Goal: Task Accomplishment & Management: Complete application form

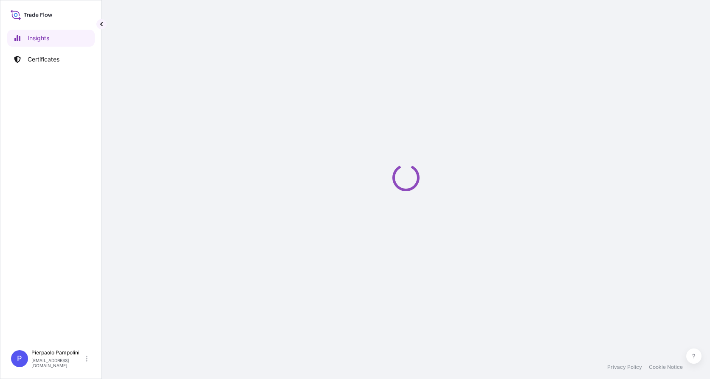
select select "2025"
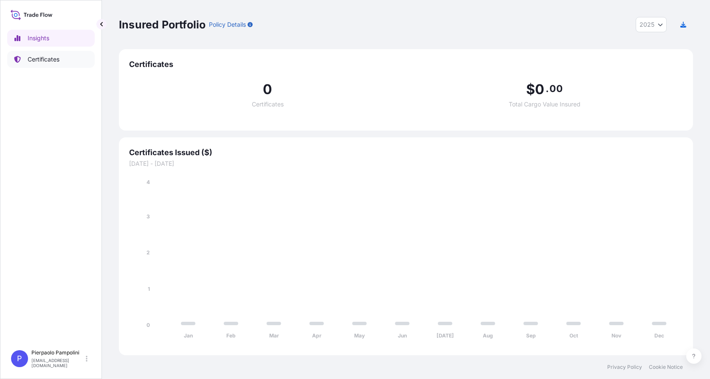
click at [52, 62] on p "Certificates" at bounding box center [44, 59] width 32 height 8
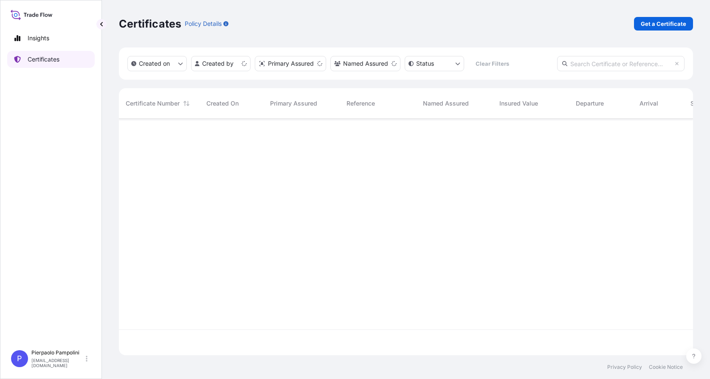
scroll to position [235, 567]
click at [665, 25] on p "Get a Certificate" at bounding box center [662, 24] width 45 height 8
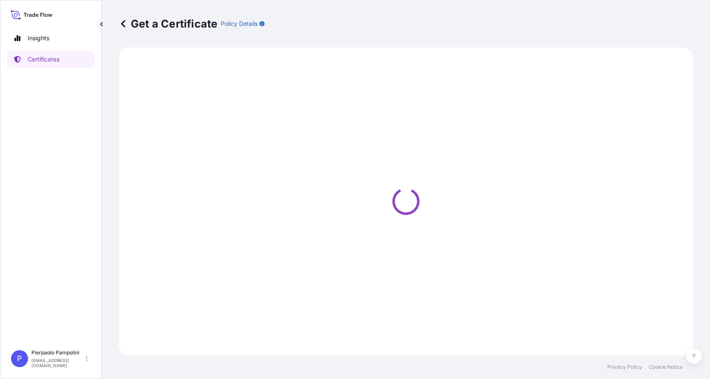
select select "Sea"
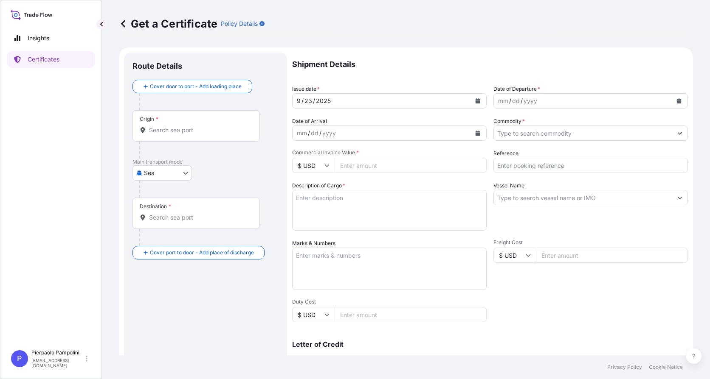
click at [676, 102] on icon "Calendar" at bounding box center [678, 100] width 5 height 5
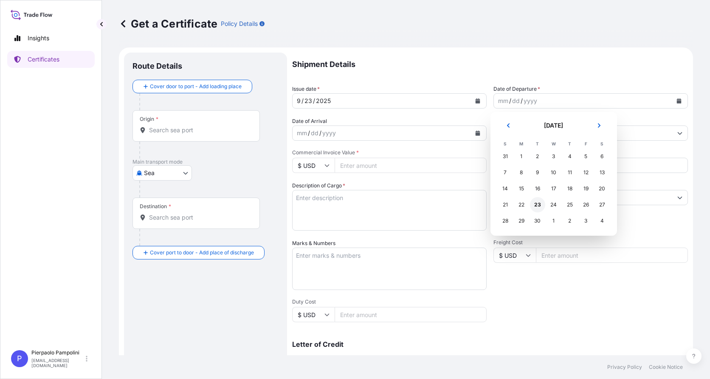
click at [536, 205] on div "23" at bounding box center [537, 204] width 15 height 15
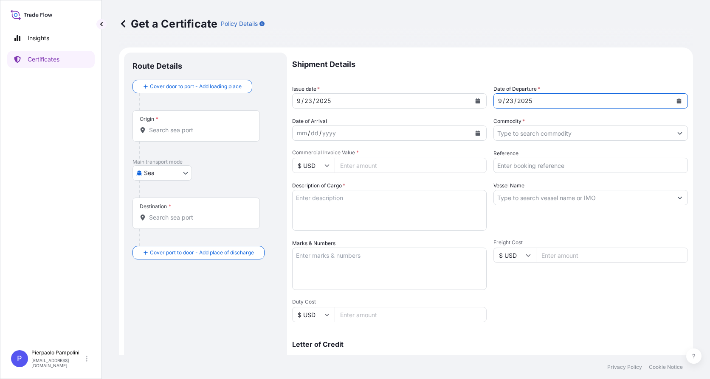
click at [677, 133] on icon "Show suggestions" at bounding box center [679, 133] width 5 height 5
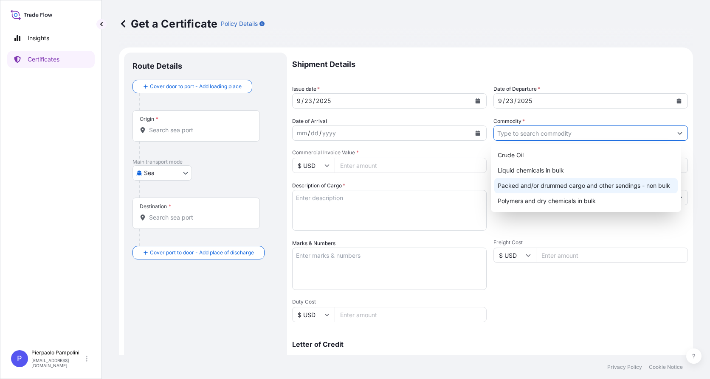
click at [529, 186] on div "Packed and/or drummed cargo and other sendings - non bulk" at bounding box center [586, 185] width 184 height 15
type input "Packed and/or drummed cargo and other sendings - non bulk"
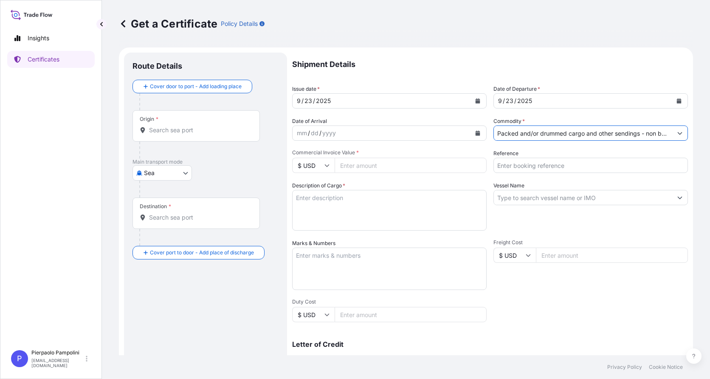
click at [475, 134] on icon "Calendar" at bounding box center [477, 133] width 5 height 5
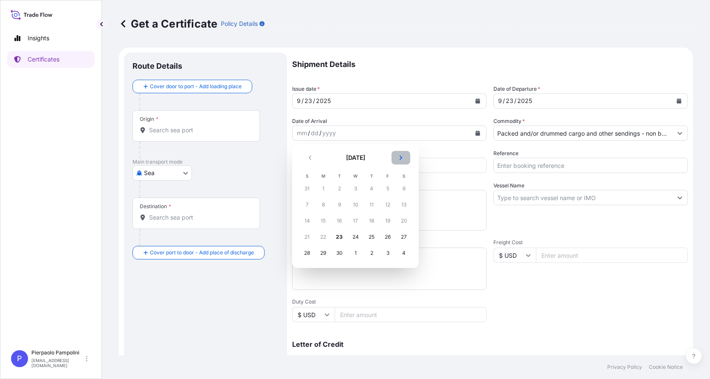
click at [401, 159] on icon "Next" at bounding box center [400, 158] width 3 height 4
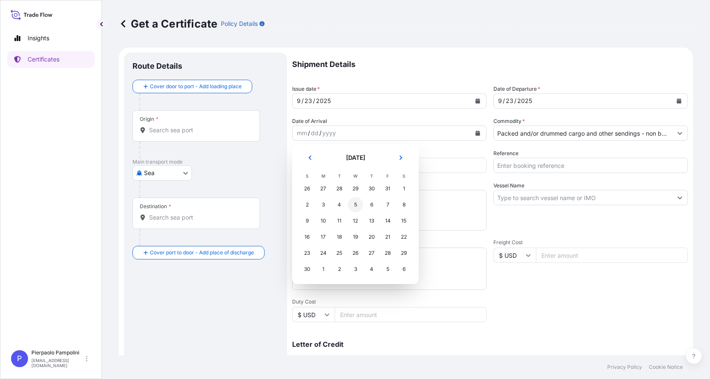
click at [356, 206] on div "5" at bounding box center [355, 204] width 15 height 15
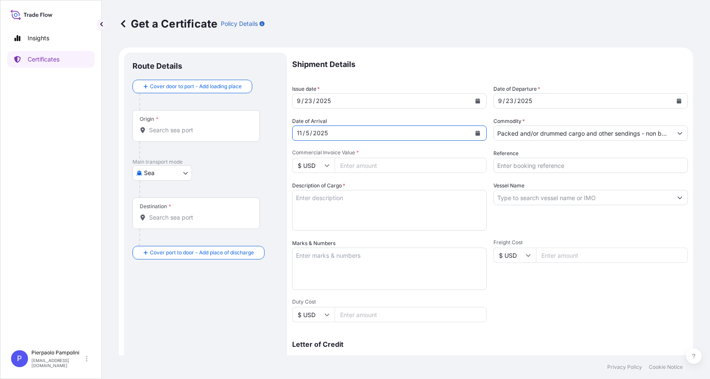
click at [325, 165] on icon at bounding box center [327, 166] width 5 height 3
click at [328, 164] on icon at bounding box center [326, 165] width 5 height 5
click at [326, 166] on icon at bounding box center [327, 166] width 5 height 3
click at [316, 190] on div "€ EUR" at bounding box center [313, 189] width 36 height 16
type input "€ EUR"
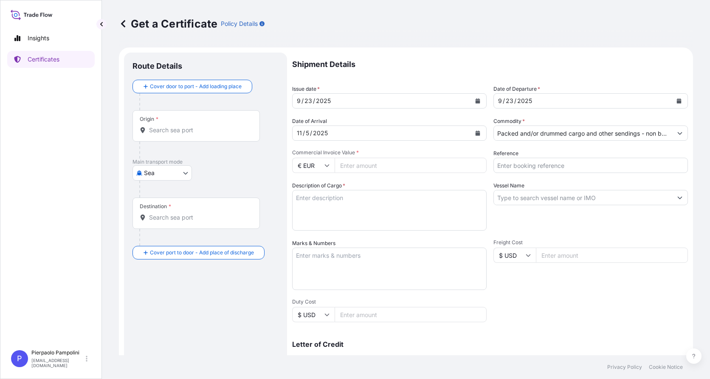
click at [370, 166] on input "Commercial Invoice Value *" at bounding box center [410, 165] width 152 height 15
type input "795000"
click at [455, 187] on div "Description of Cargo *" at bounding box center [389, 206] width 194 height 49
click at [424, 218] on textarea "Description of Cargo *" at bounding box center [389, 210] width 194 height 41
click at [511, 166] on input "Reference" at bounding box center [590, 165] width 194 height 15
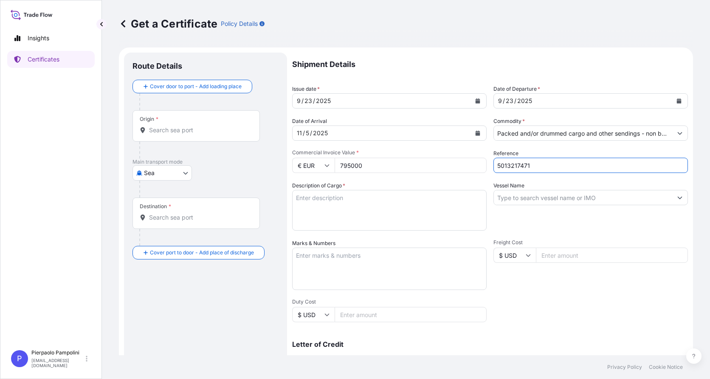
type input "5013217471"
click at [519, 201] on input "Vessel Name" at bounding box center [583, 197] width 178 height 15
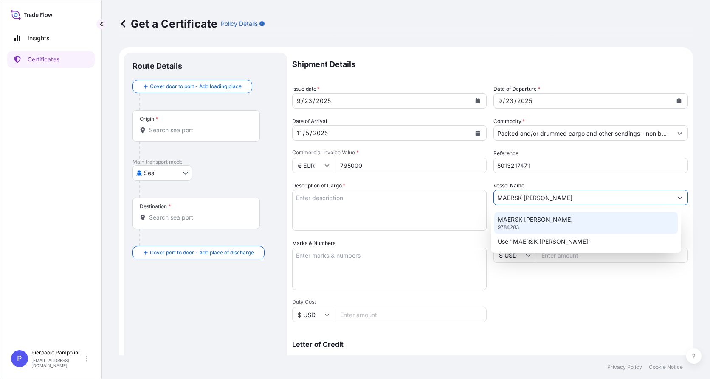
click at [569, 191] on input "MAERSK [PERSON_NAME]" at bounding box center [583, 197] width 178 height 15
type input "MAERSK [PERSON_NAME]"
click at [177, 130] on input "Origin *" at bounding box center [199, 130] width 100 height 8
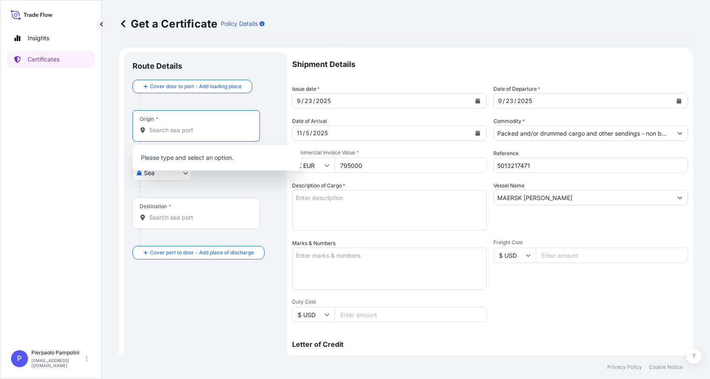
click at [178, 131] on input "Origin *" at bounding box center [199, 130] width 100 height 8
click at [237, 153] on p "Please type and select an option." at bounding box center [216, 158] width 161 height 19
click at [168, 134] on input "Origin * Please select an origin" at bounding box center [199, 130] width 100 height 8
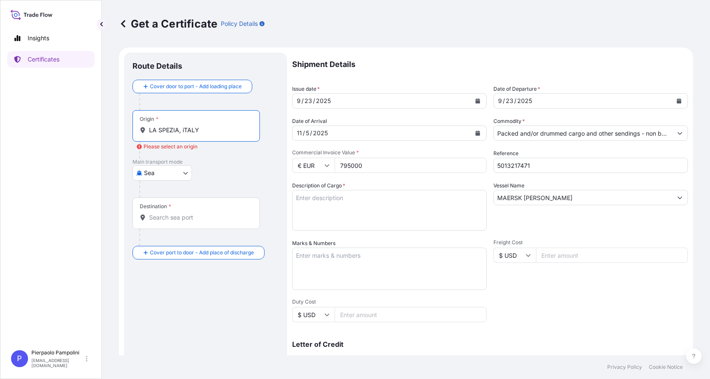
type input "LA SPEZIA, iTALY"
click at [179, 225] on div "Destination *" at bounding box center [195, 213] width 127 height 31
click at [179, 222] on input "Destination *" at bounding box center [199, 217] width 100 height 8
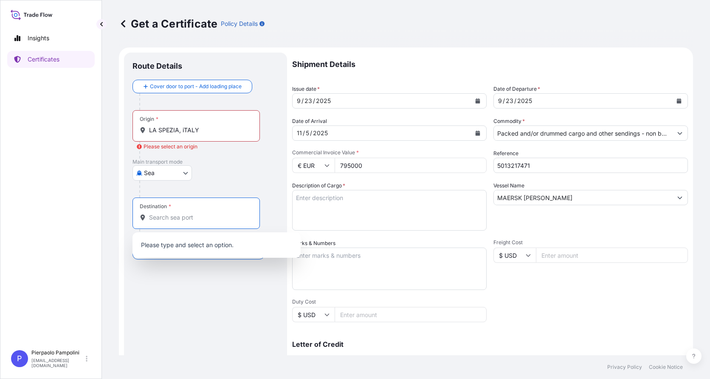
click at [165, 219] on input "Destination *" at bounding box center [199, 217] width 100 height 8
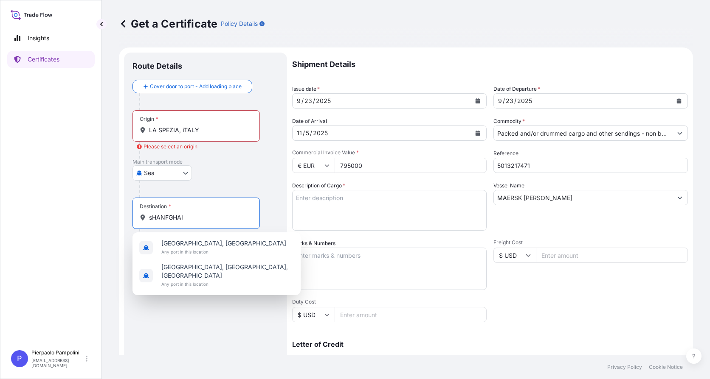
click at [153, 219] on input "sHANFGHAI" at bounding box center [199, 217] width 100 height 8
click at [181, 216] on input "SHANFGHAI" at bounding box center [199, 217] width 100 height 8
click at [185, 216] on input "SHANFGHAI" at bounding box center [199, 217] width 100 height 8
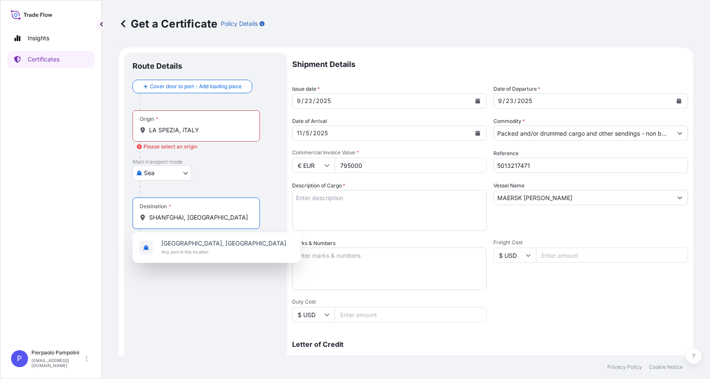
click at [271, 185] on div at bounding box center [208, 189] width 139 height 17
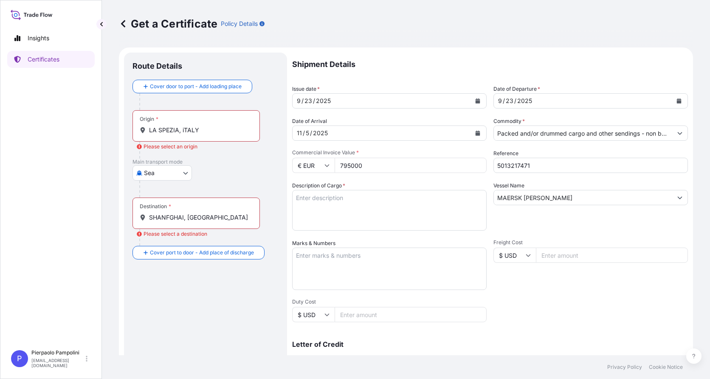
click at [182, 234] on div "Please select a destination" at bounding box center [172, 234] width 70 height 8
click at [182, 222] on input "SHANFGHAI, [GEOGRAPHIC_DATA]" at bounding box center [199, 217] width 100 height 8
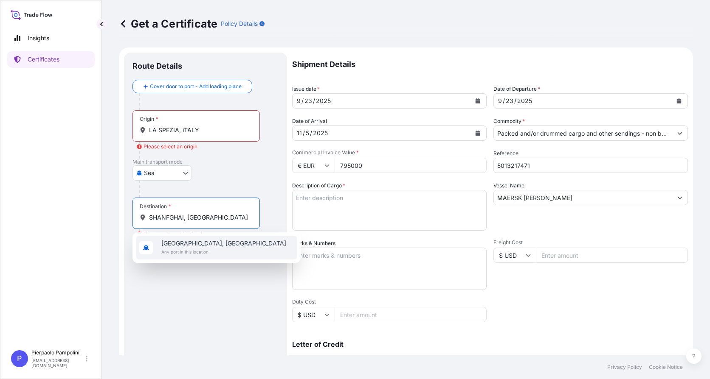
click at [177, 247] on span "[GEOGRAPHIC_DATA], [GEOGRAPHIC_DATA]" at bounding box center [223, 243] width 125 height 8
type input "[GEOGRAPHIC_DATA], [GEOGRAPHIC_DATA]"
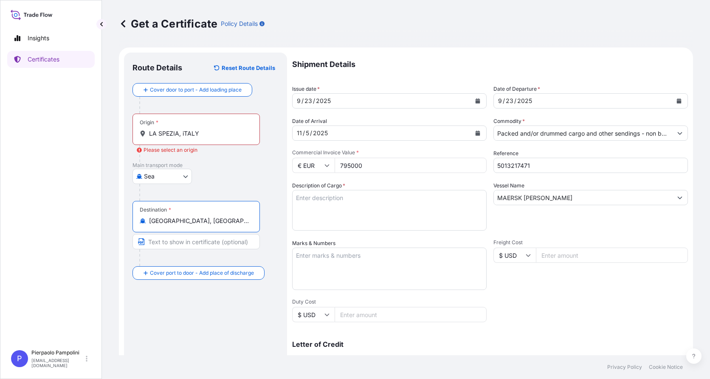
click at [170, 150] on div "Please select an origin" at bounding box center [167, 150] width 61 height 8
click at [170, 138] on input "LA SPEZIA, iTALY" at bounding box center [199, 133] width 100 height 8
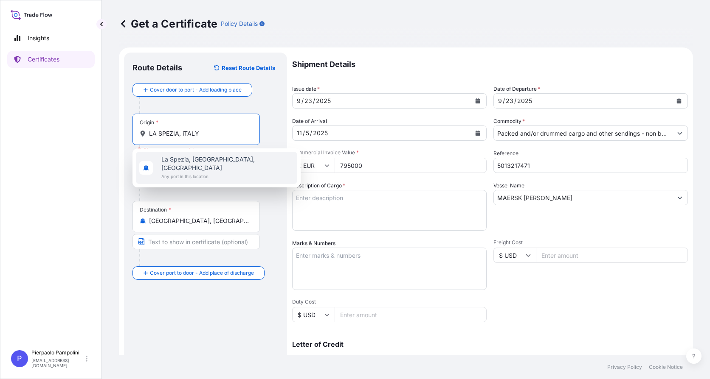
click at [173, 161] on span "La Spezia, [GEOGRAPHIC_DATA], [GEOGRAPHIC_DATA]" at bounding box center [227, 163] width 132 height 17
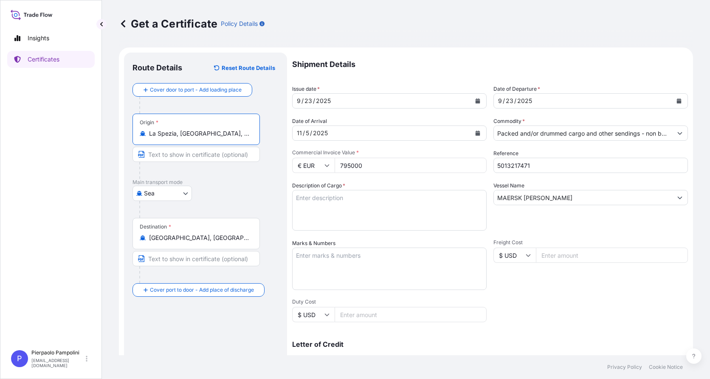
click at [185, 133] on input "La Spezia, [GEOGRAPHIC_DATA], [GEOGRAPHIC_DATA]" at bounding box center [199, 133] width 100 height 8
click at [188, 132] on input "La Spezia, [GEOGRAPHIC_DATA], [GEOGRAPHIC_DATA]" at bounding box center [199, 133] width 100 height 8
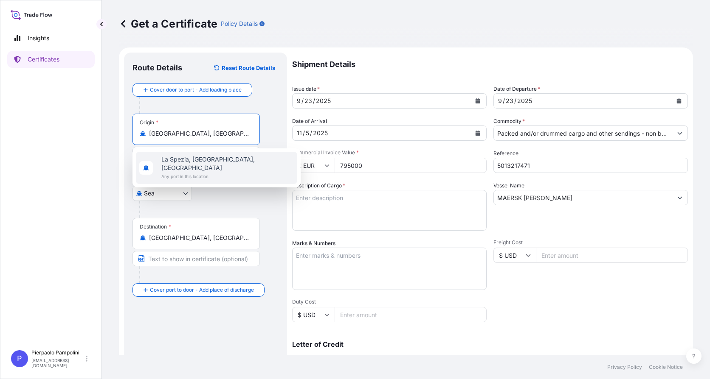
type input "La Spezia, [GEOGRAPHIC_DATA], [GEOGRAPHIC_DATA]"
click at [241, 209] on div at bounding box center [208, 209] width 139 height 17
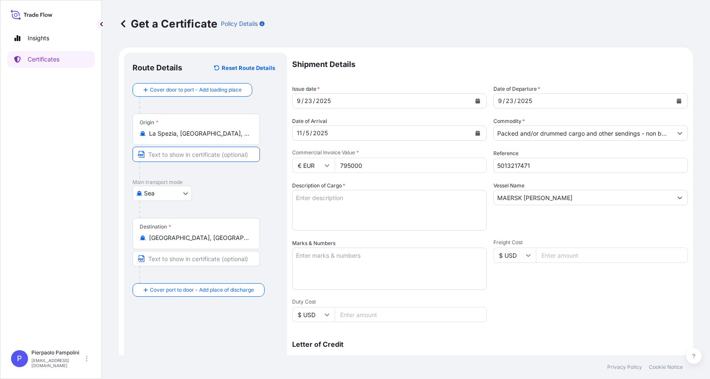
click at [155, 154] on input "Text to appear on certificate" at bounding box center [195, 154] width 127 height 15
type input "[GEOGRAPHIC_DATA], [GEOGRAPHIC_DATA]"
click at [233, 193] on div "[GEOGRAPHIC_DATA]" at bounding box center [205, 193] width 146 height 15
click at [190, 262] on input "[GEOGRAPHIC_DATA], [GEOGRAPHIC_DATA]" at bounding box center [195, 258] width 127 height 15
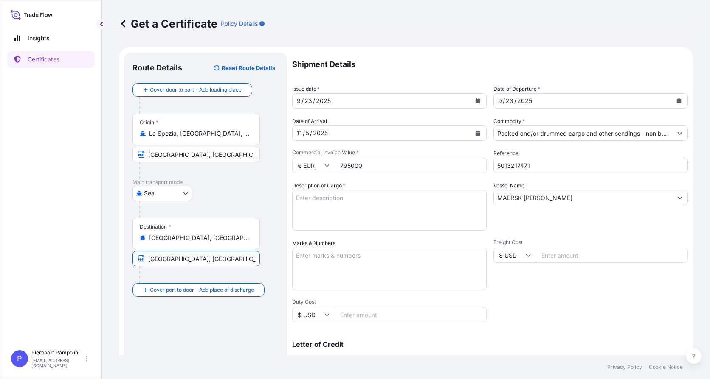
click at [232, 205] on div at bounding box center [208, 209] width 139 height 17
click at [311, 203] on textarea "Description of Cargo *" at bounding box center [389, 210] width 194 height 41
click at [312, 196] on textarea "1 X40 BOX" at bounding box center [389, 210] width 194 height 41
click at [334, 197] on textarea "1 X40' BOX" at bounding box center [389, 210] width 194 height 41
click at [330, 198] on textarea "1 X40' BOX" at bounding box center [389, 210] width 194 height 41
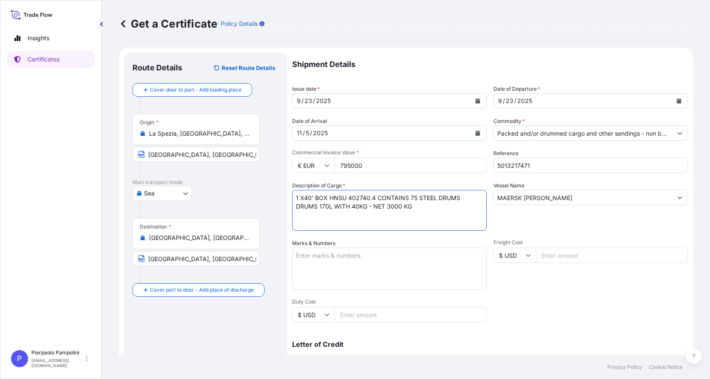
click at [390, 207] on textarea "1 X40' BOX HNSU 402740.4 CONTAINS 75 STEEL DRUMS DRUMS 170L WITH 40KG - NET 300…" at bounding box center [389, 210] width 194 height 41
click at [402, 208] on textarea "1 X40' BOX HNSU 402740.4 CONTAINS 75 STEEL DRUMS DRUMS 170L WITH 40KG - NET 3.0…" at bounding box center [389, 210] width 194 height 41
type textarea "1 X40' BOX HNSU 402740.4 CONTAINS 75 STEEL DRUMS DRUMS 170L WITH 40KG - NET 3.0…"
click at [362, 257] on textarea "Marks & Numbers" at bounding box center [389, 269] width 194 height 42
click at [348, 254] on textarea "FREIGHT PREPAID" at bounding box center [389, 269] width 194 height 42
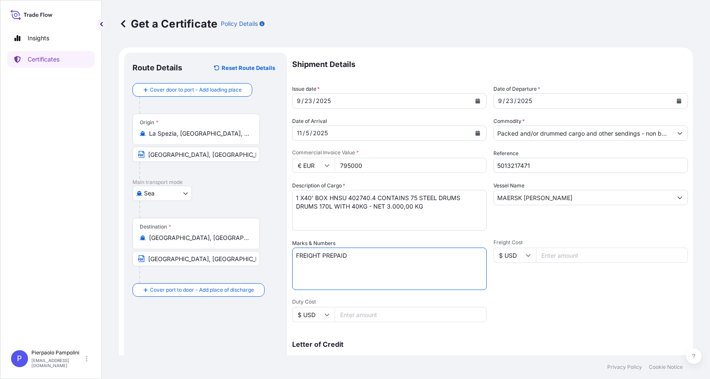
paste textarea "ABEIE2025-0807.GX-509"
type textarea "FREIGHT PREPAID ABEIE2025-0807.GX-509"
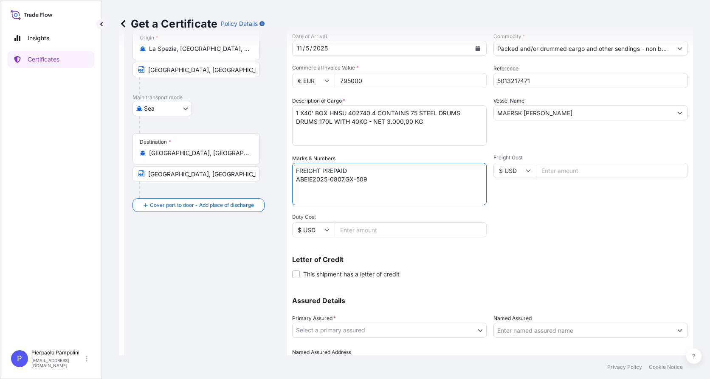
scroll to position [127, 0]
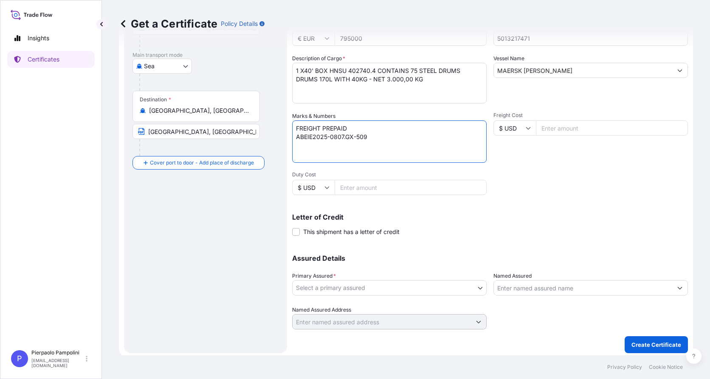
click at [477, 289] on body "Insights Certificates P Pierpaolo Pampolini [EMAIL_ADDRESS][DOMAIN_NAME] Get a …" at bounding box center [355, 189] width 710 height 379
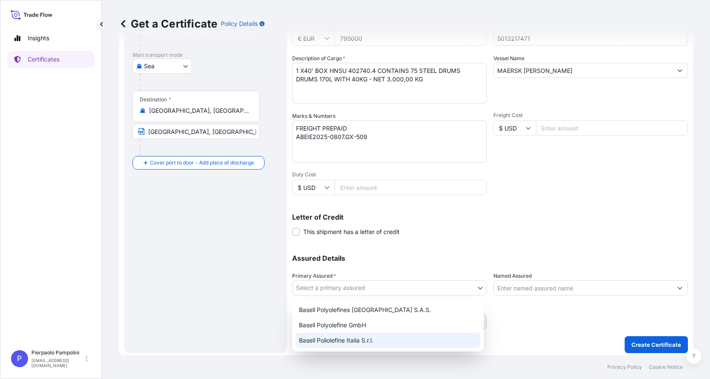
click at [376, 343] on div "Basell Poliolefine Italia S.r.l." at bounding box center [387, 340] width 185 height 15
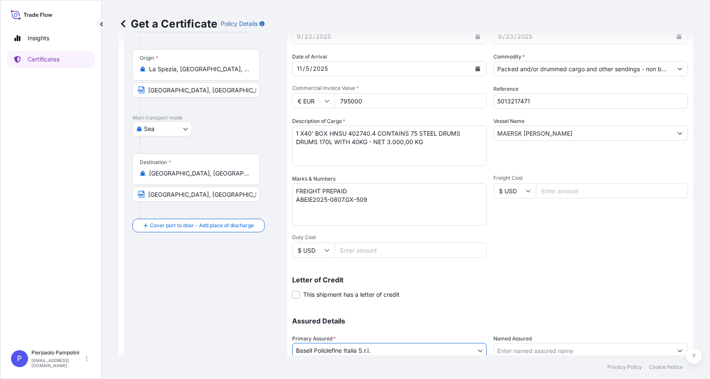
scroll to position [0, 0]
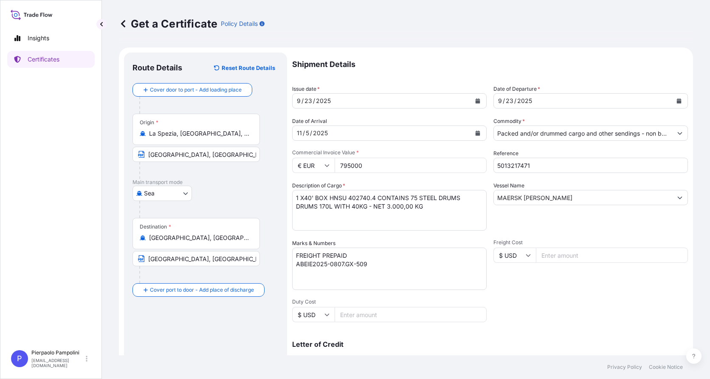
click at [424, 206] on textarea "1 X40' BOX HNSU 402740.4 CONTAINS 75 STEEL DRUMS DRUMS 170L WITH 40KG - NET 3.0…" at bounding box center [389, 210] width 194 height 41
click at [442, 209] on textarea "1 X40' BOX HNSU 402740.4 CONTAINS 75 STEEL DRUMS DRUMS 170L WITH 40KG - NET 3.0…" at bounding box center [389, 210] width 194 height 41
paste textarea "Z 509-1 Avant Catalyst"
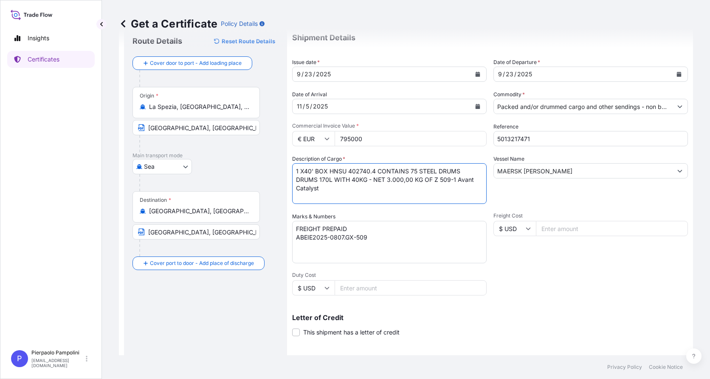
scroll to position [130, 0]
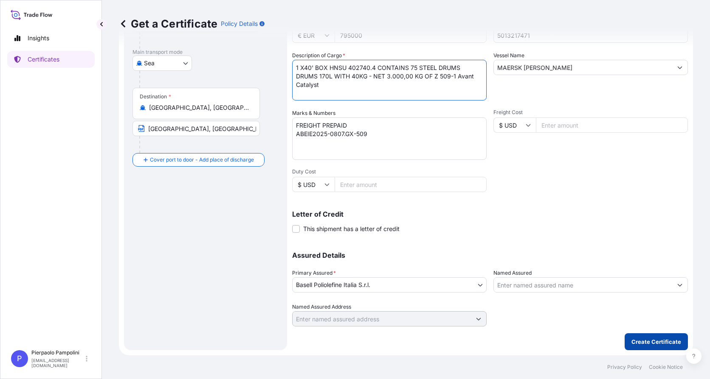
type textarea "1 X40' BOX HNSU 402740.4 CONTAINS 75 STEEL DRUMS DRUMS 170L WITH 40KG - NET 3.0…"
click at [642, 344] on p "Create Certificate" at bounding box center [656, 342] width 50 height 8
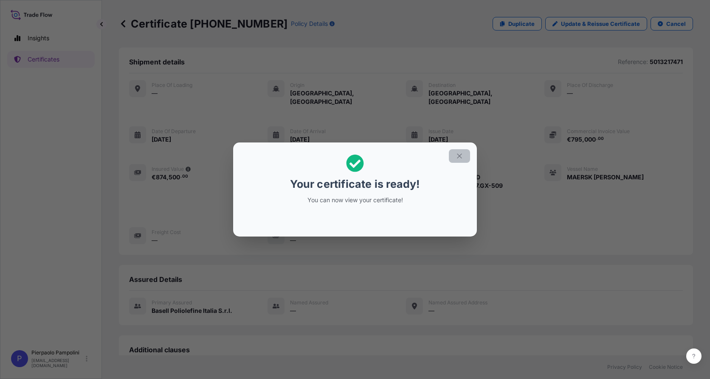
click at [460, 154] on icon "button" at bounding box center [459, 156] width 8 height 8
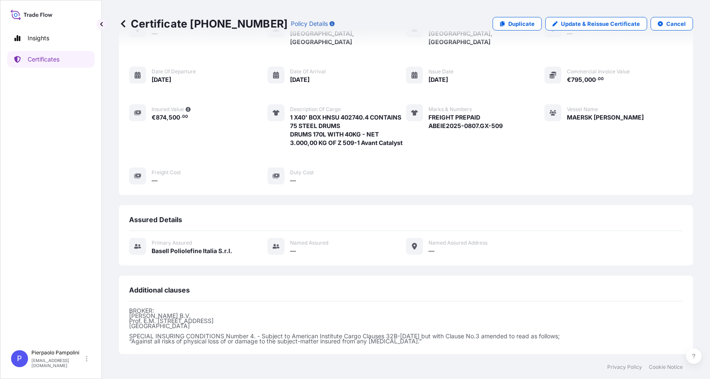
scroll to position [140, 0]
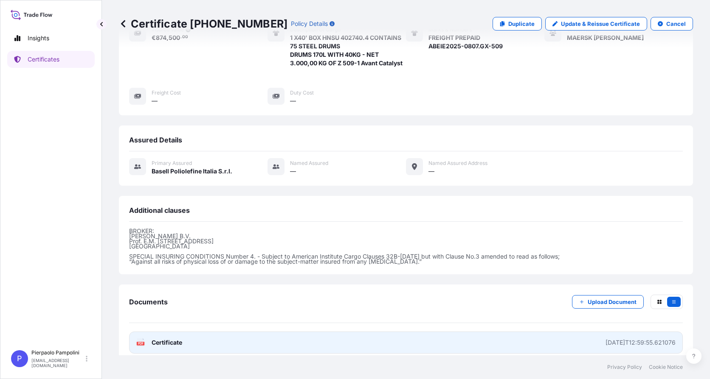
click at [173, 339] on span "Certificate" at bounding box center [166, 343] width 31 height 8
